Goal: Task Accomplishment & Management: Use online tool/utility

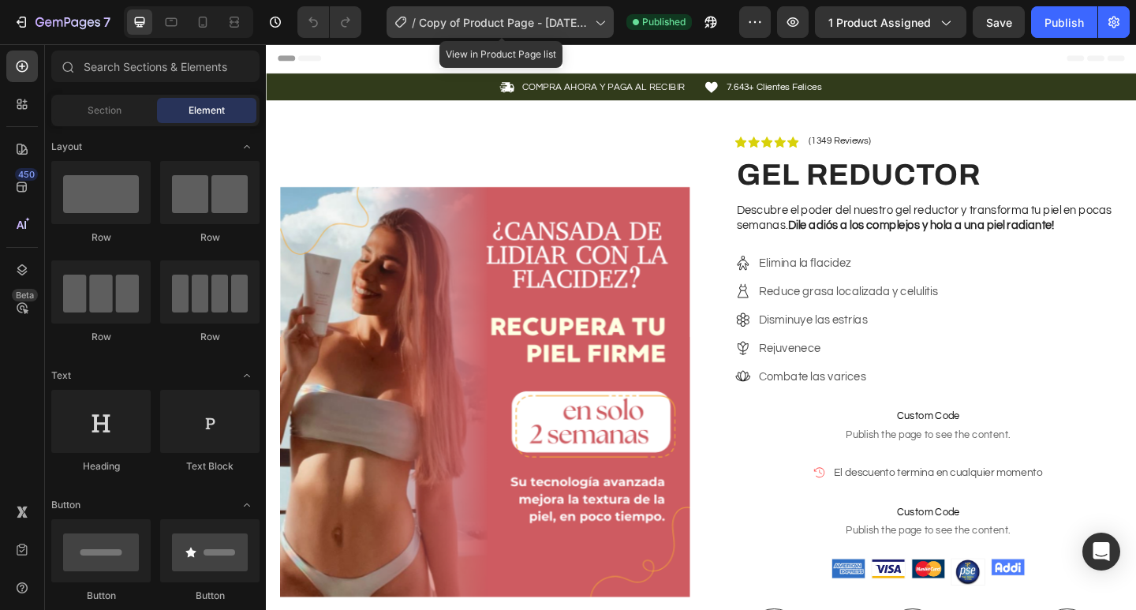
click at [576, 14] on span "Copy of Product Page - [DATE] 12:53:58" at bounding box center [504, 22] width 170 height 17
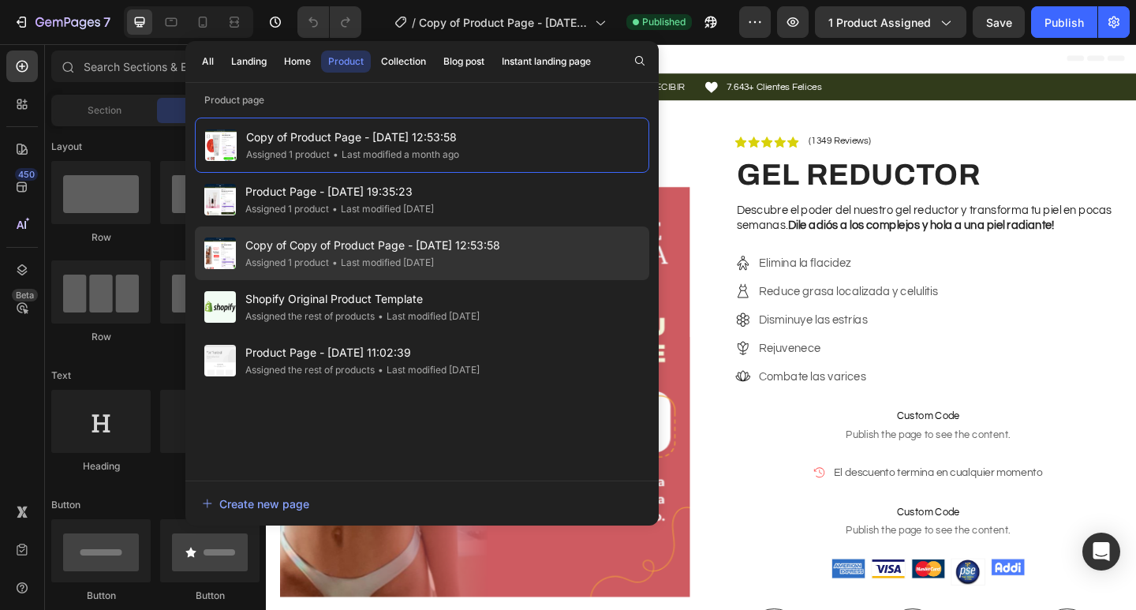
click at [481, 245] on span "Copy of Copy of Product Page - [DATE] 12:53:58" at bounding box center [372, 245] width 255 height 19
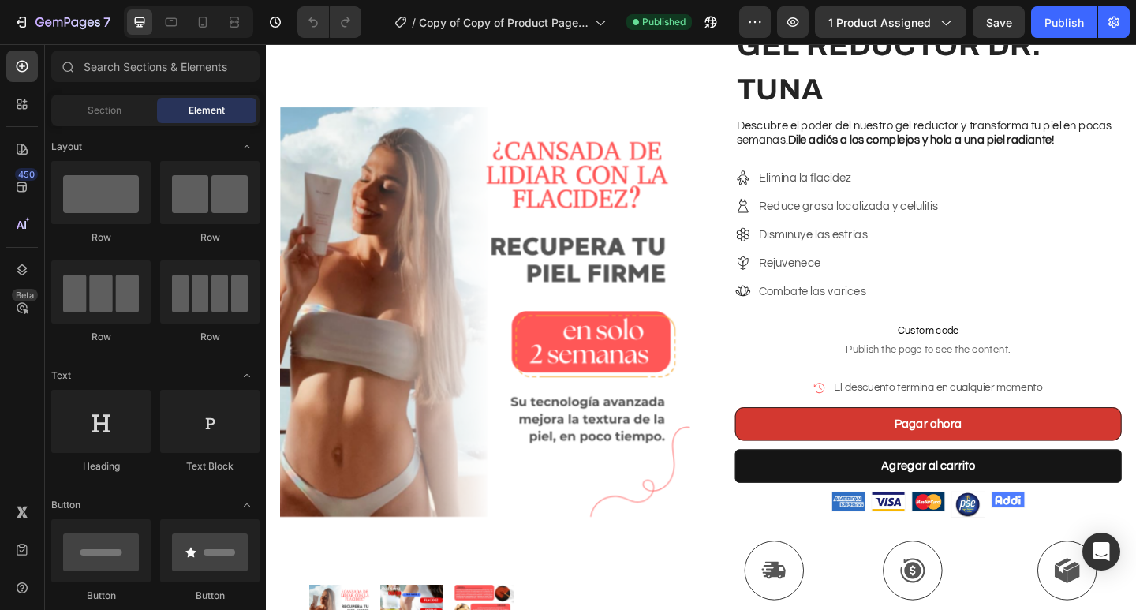
scroll to position [180, 0]
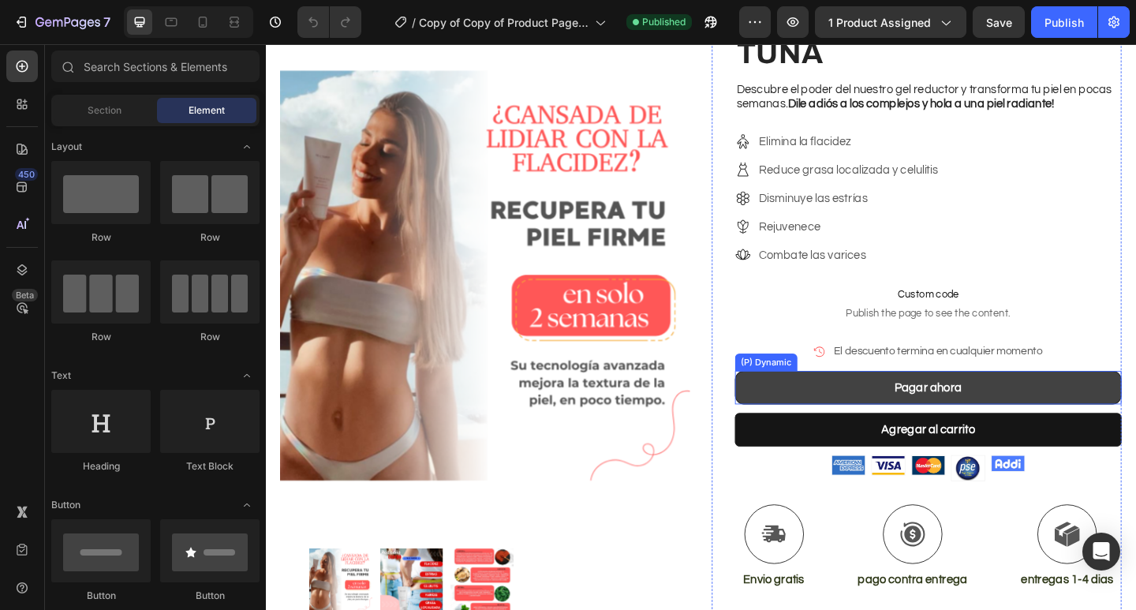
click at [824, 416] on button "Pagar ahora" at bounding box center [986, 418] width 421 height 36
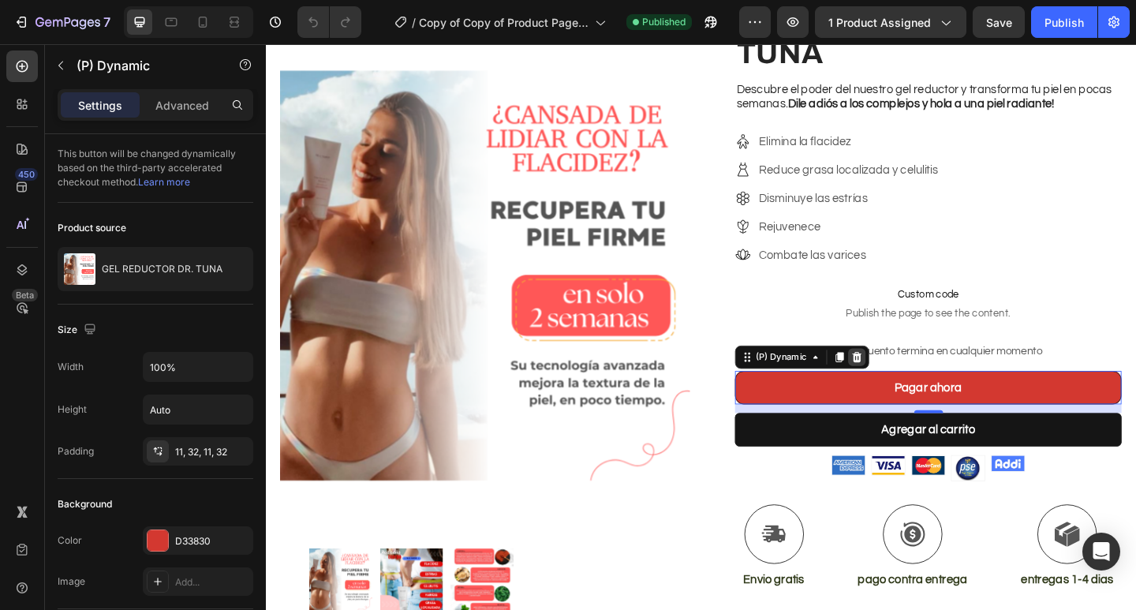
click at [904, 380] on icon at bounding box center [909, 385] width 10 height 11
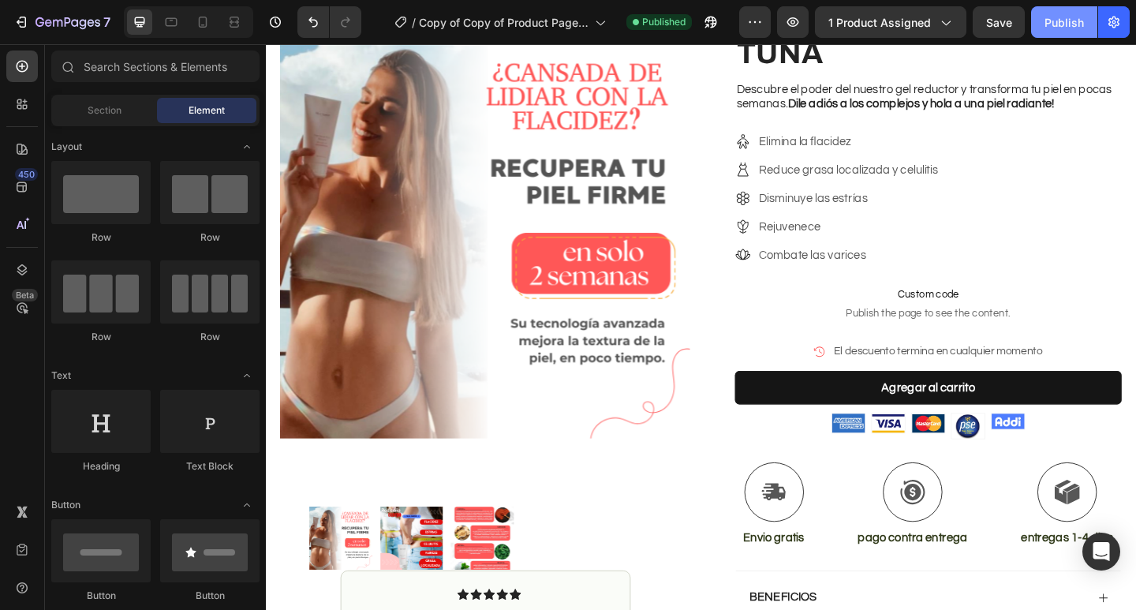
click at [1068, 24] on div "Publish" at bounding box center [1064, 22] width 39 height 17
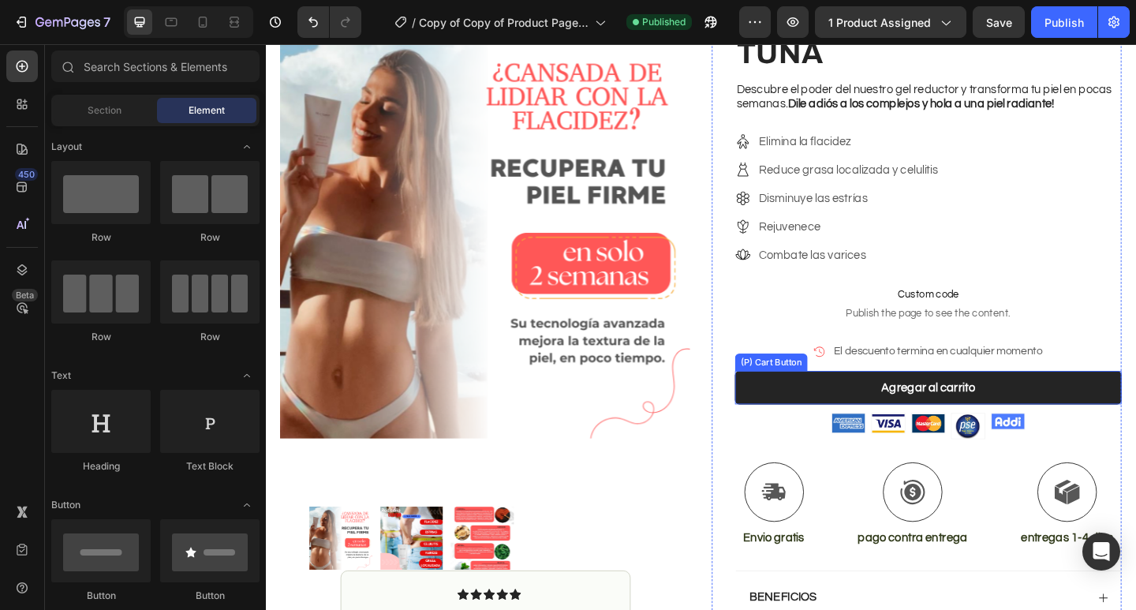
click at [892, 418] on button "Agregar al carrito" at bounding box center [986, 418] width 421 height 36
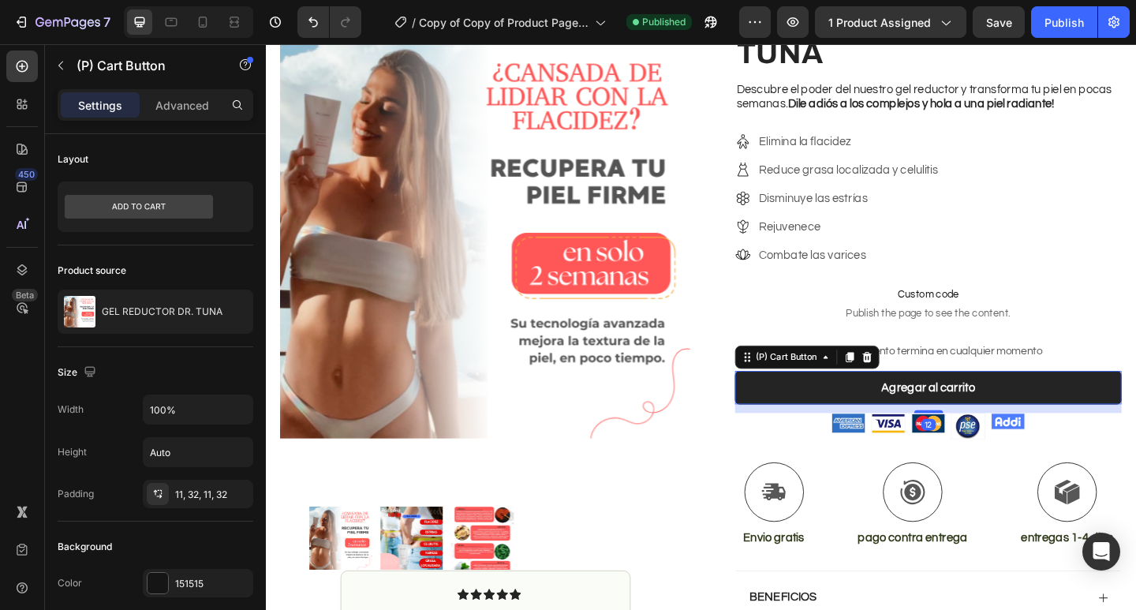
click at [892, 418] on button "Agregar al carrito" at bounding box center [986, 418] width 421 height 36
click at [1010, 415] on div "Agregar al carrito" at bounding box center [987, 418] width 102 height 19
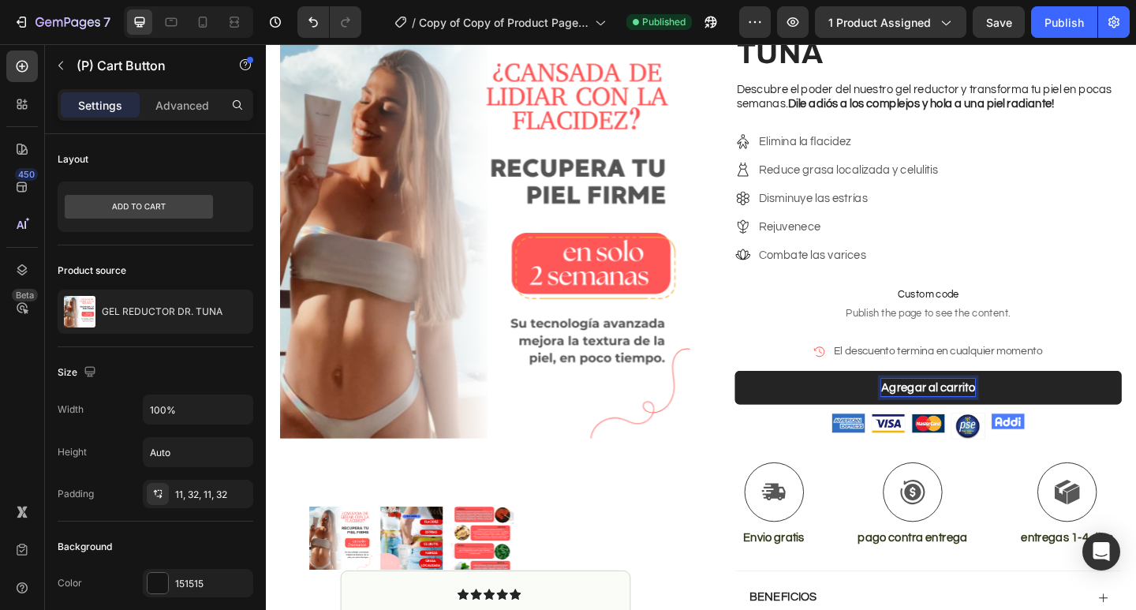
click at [1010, 415] on p "Agregar al carrito" at bounding box center [987, 418] width 102 height 19
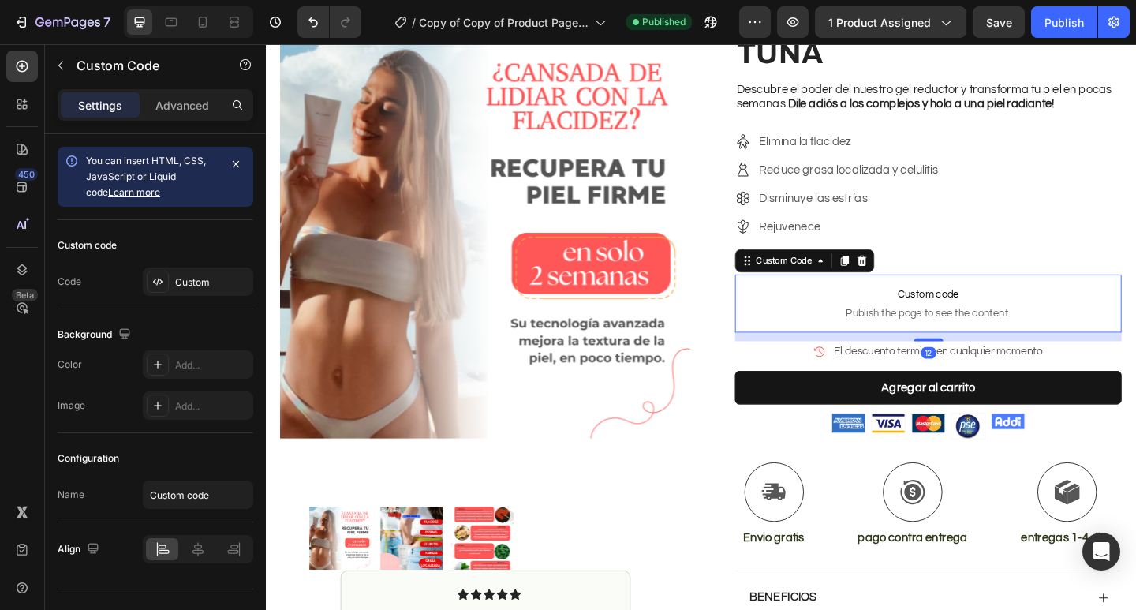
click at [1135, 330] on span "Publish the page to see the content." at bounding box center [986, 338] width 421 height 16
click at [316, 23] on icon "Undo/Redo" at bounding box center [313, 22] width 16 height 16
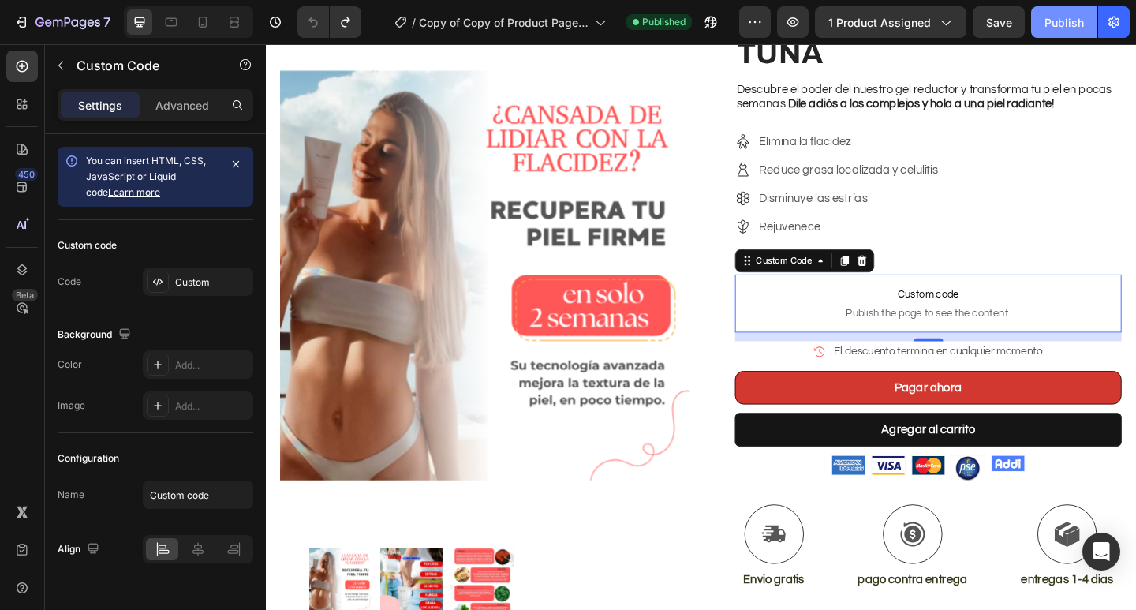
click at [1072, 27] on div "Publish" at bounding box center [1064, 22] width 39 height 17
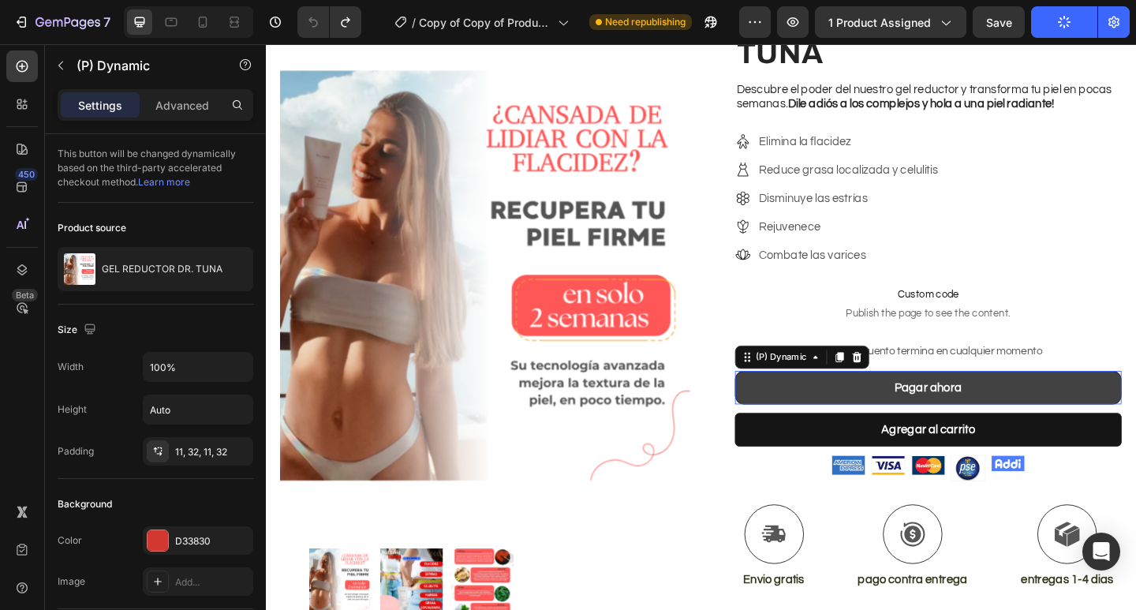
click at [816, 413] on button "Pagar ahora" at bounding box center [986, 418] width 421 height 36
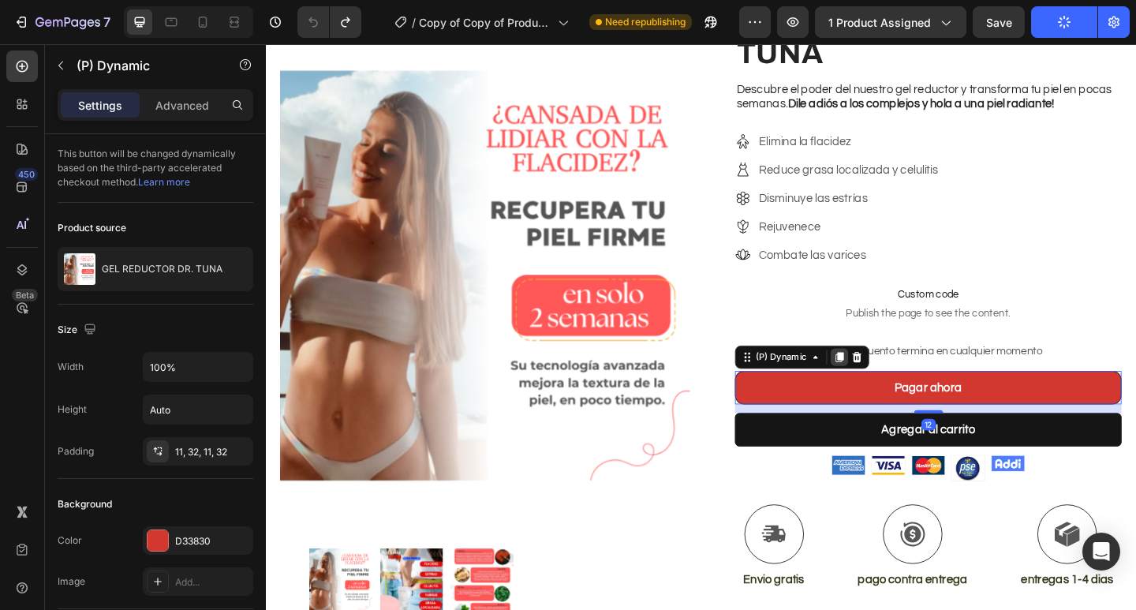
click at [881, 379] on div at bounding box center [890, 385] width 19 height 19
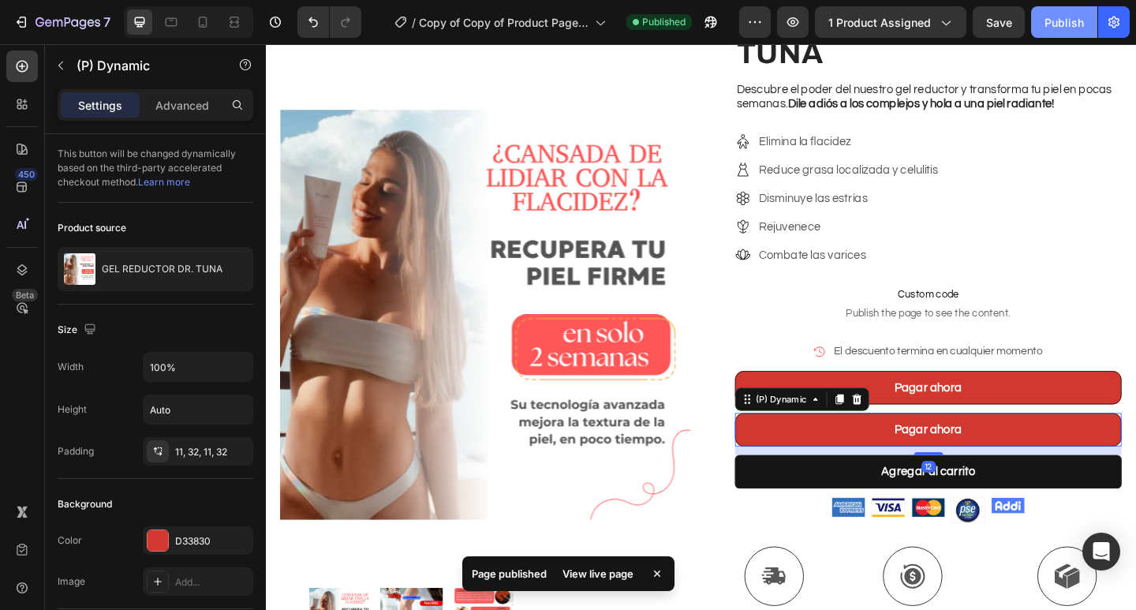
click at [1075, 25] on div "Publish" at bounding box center [1064, 22] width 39 height 17
